Goal: Transaction & Acquisition: Purchase product/service

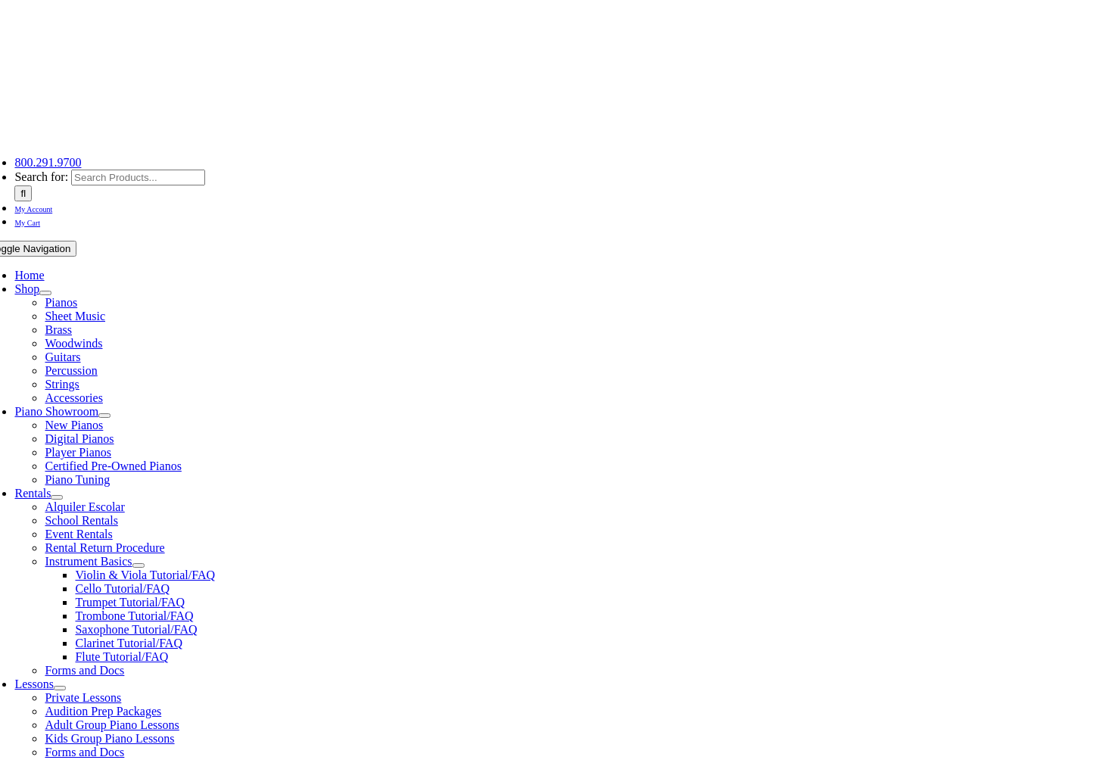
scroll to position [63, 0]
type input "west"
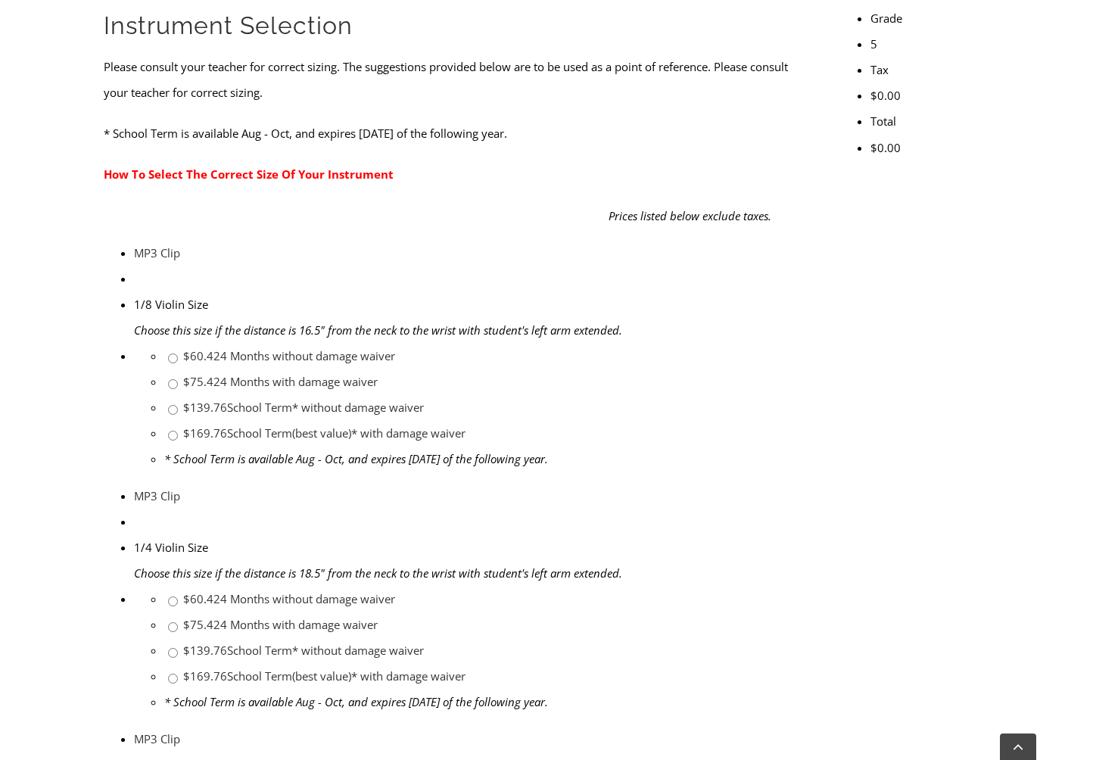
scroll to position [575, 0]
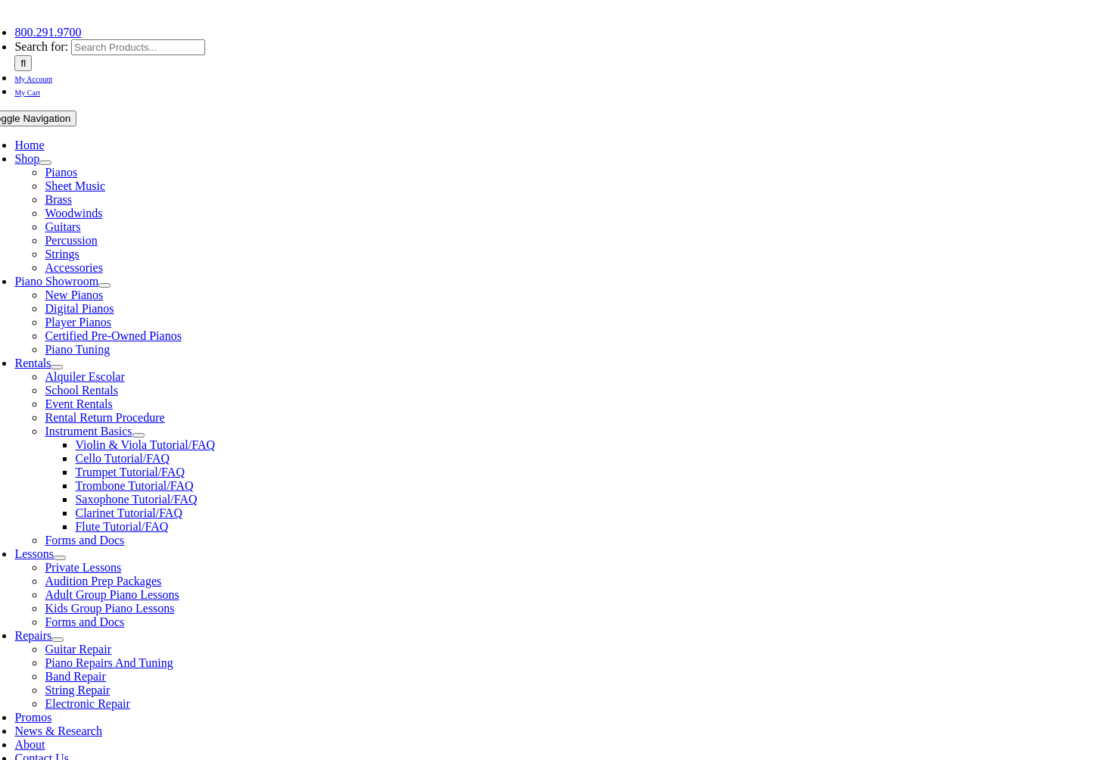
scroll to position [193, 0]
